Goal: Communication & Community: Connect with others

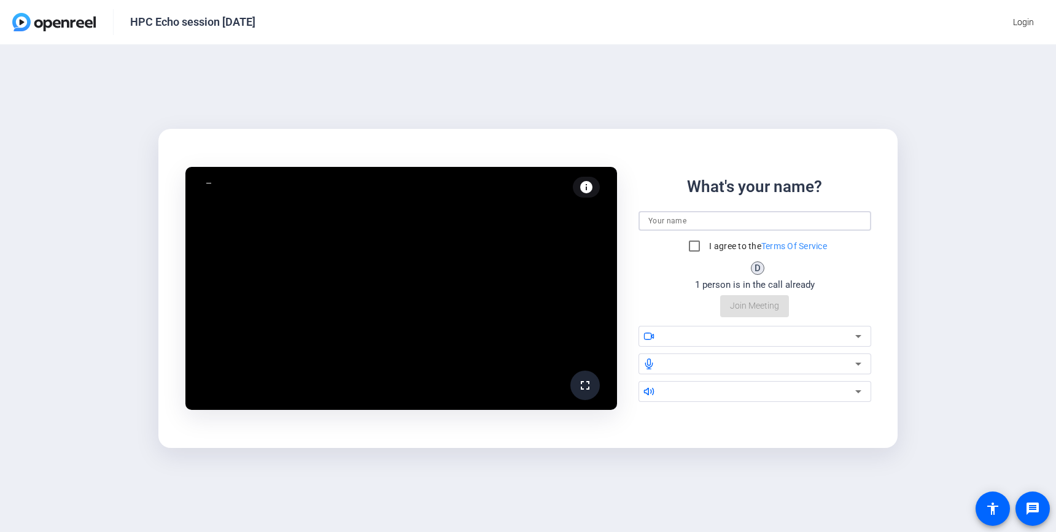
click at [693, 217] on input at bounding box center [754, 221] width 213 height 15
type input "[PERSON_NAME]"
click at [695, 244] on input "I agree to the Terms Of Service" at bounding box center [694, 246] width 25 height 25
checkbox input "true"
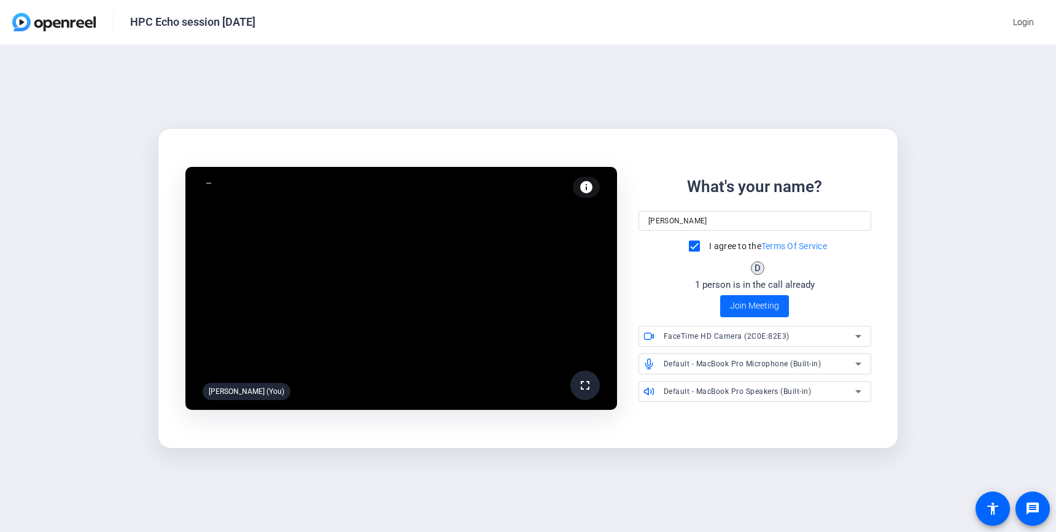
click at [763, 309] on span "Join Meeting" at bounding box center [754, 305] width 49 height 13
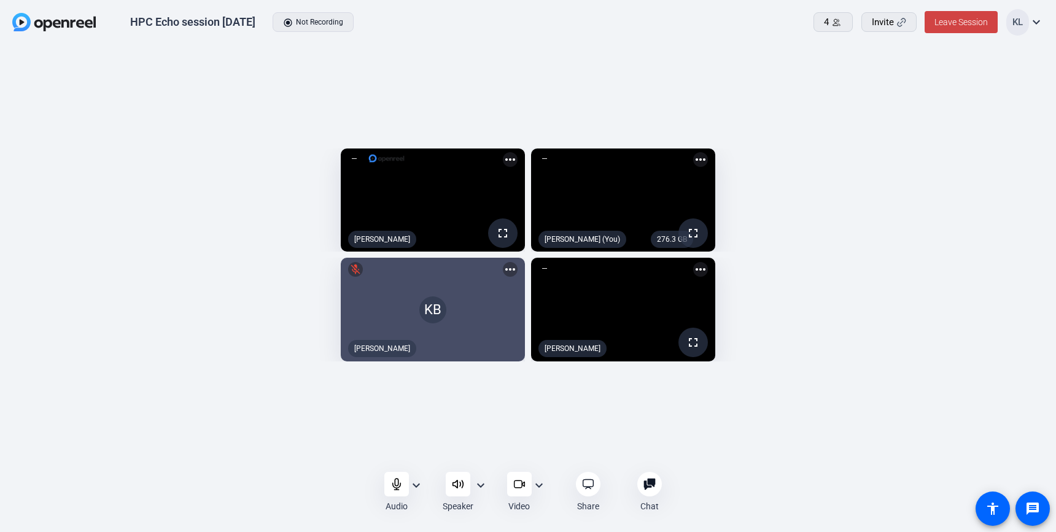
drag, startPoint x: 926, startPoint y: 212, endPoint x: 917, endPoint y: 208, distance: 9.3
click at [926, 208] on openreel-capture-lite-video-stream "276.3 GB fullscreen [PERSON_NAME] (You) more_horiz" at bounding box center [784, 201] width 506 height 104
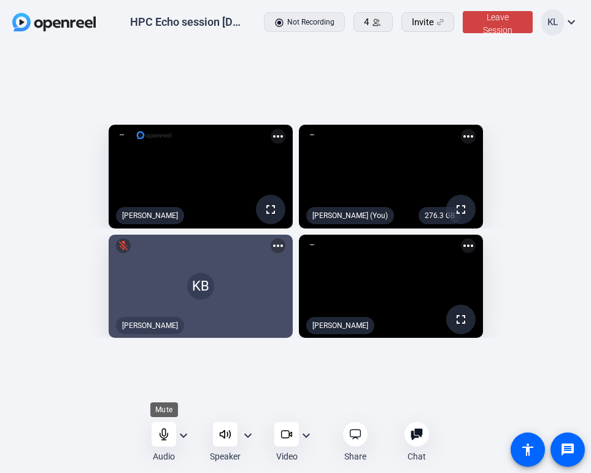
click at [163, 428] on icon at bounding box center [164, 434] width 12 height 12
click at [168, 431] on icon at bounding box center [164, 434] width 12 height 12
click at [160, 436] on icon at bounding box center [164, 433] width 8 height 11
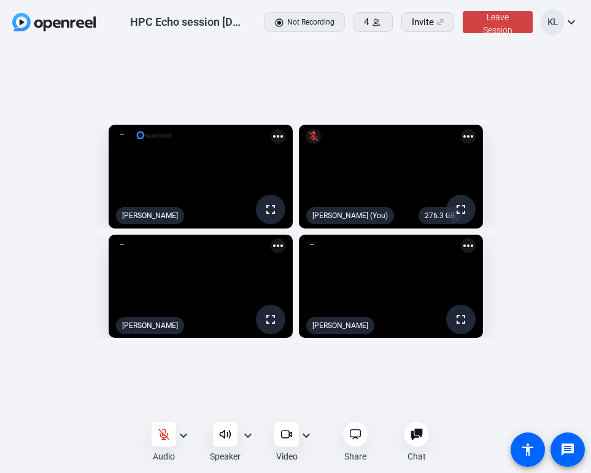
click at [169, 449] on div "Audio" at bounding box center [164, 442] width 25 height 41
click at [247, 432] on mat-icon "expand_more" at bounding box center [248, 435] width 15 height 15
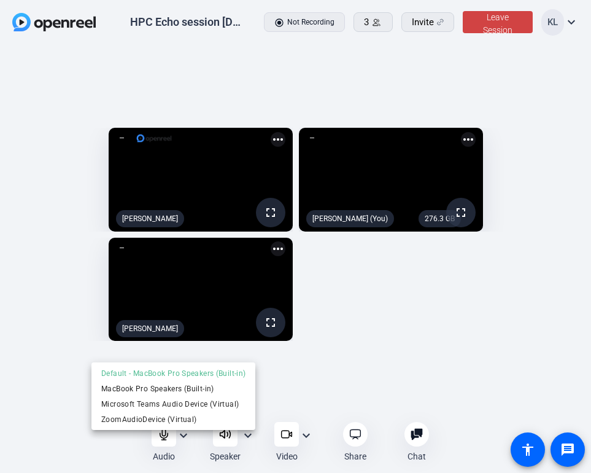
click at [521, 355] on div at bounding box center [295, 236] width 591 height 473
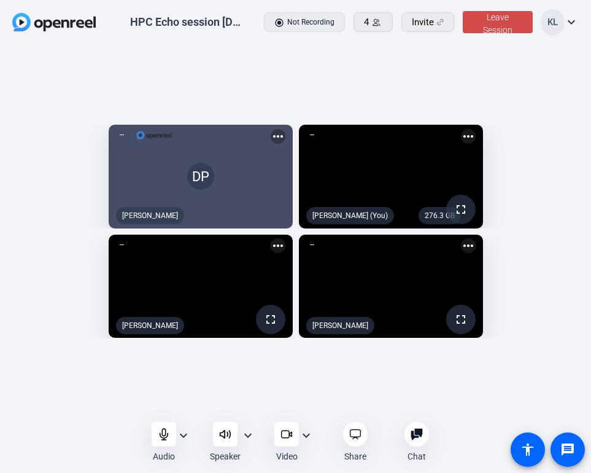
click at [509, 22] on span at bounding box center [498, 21] width 70 height 29
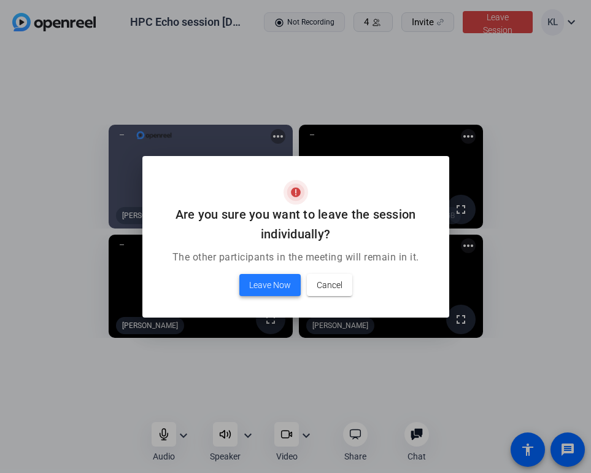
click at [269, 285] on span "Leave Now" at bounding box center [270, 284] width 42 height 15
